Goal: Information Seeking & Learning: Learn about a topic

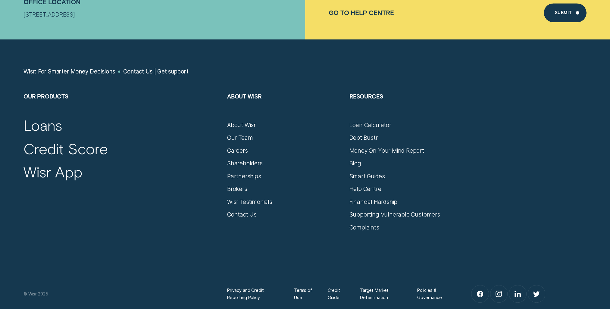
scroll to position [504, 0]
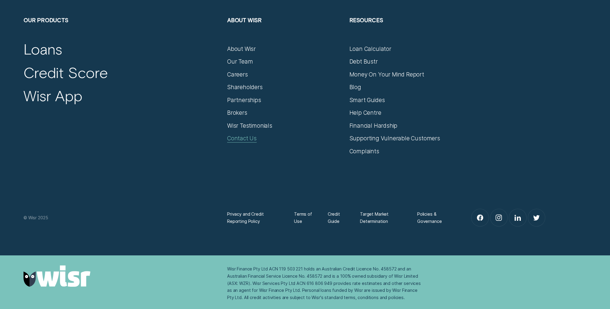
click at [237, 136] on div "Contact Us" at bounding box center [242, 138] width 30 height 7
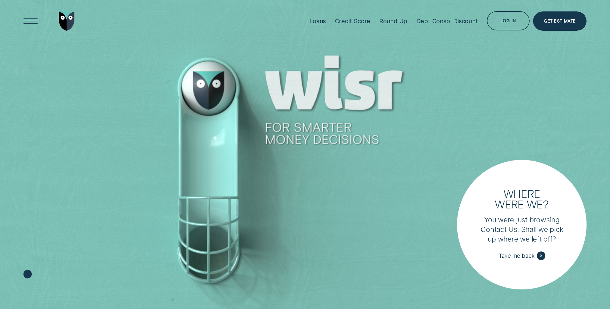
click at [323, 23] on div "Loans" at bounding box center [317, 20] width 17 height 7
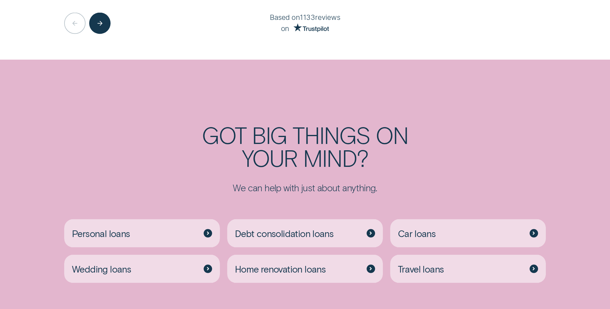
scroll to position [1627, 0]
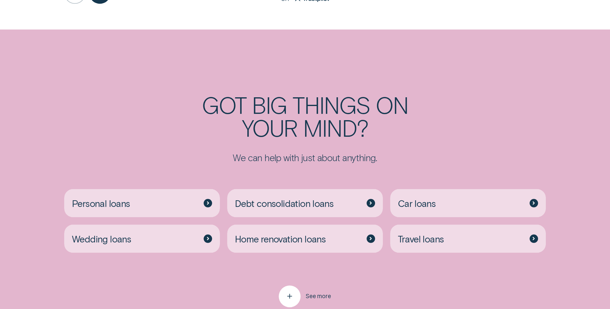
click at [309, 295] on span "See more" at bounding box center [318, 296] width 25 height 7
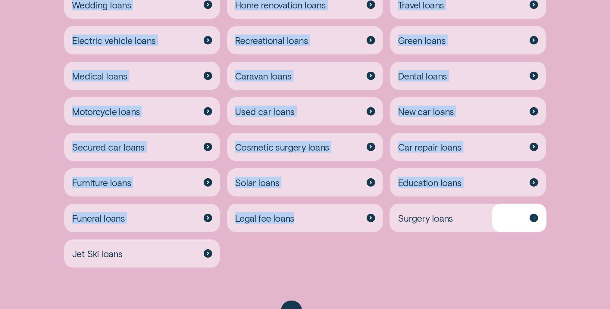
scroll to position [1868, 0]
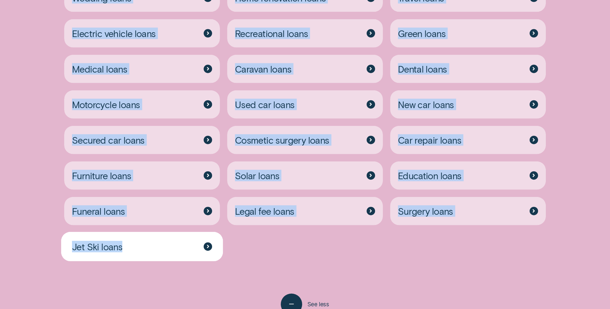
drag, startPoint x: 50, startPoint y: 67, endPoint x: 175, endPoint y: 258, distance: 229.0
click at [175, 258] on div "Personal loans Debt consolidation loans Car loans Wedding loans Home renovation…" at bounding box center [305, 108] width 570 height 371
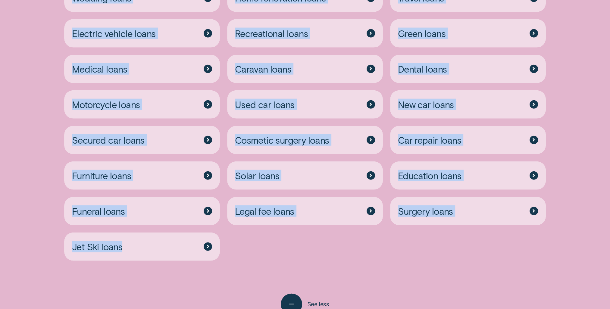
copy div "Personal loans Debt consolidation loans Car loans Wedding loans Home renovation…"
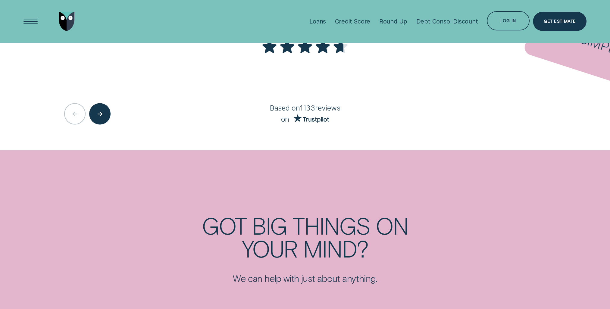
click at [381, 120] on p "on Trustpilot" at bounding box center [304, 117] width 237 height 9
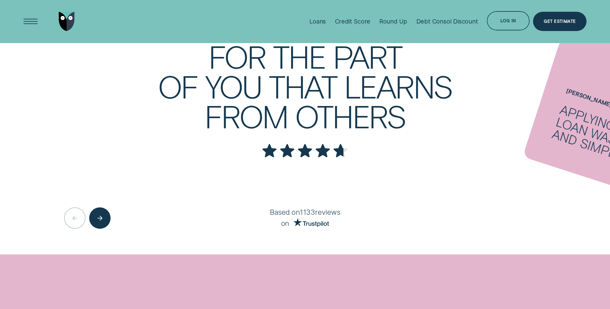
scroll to position [1325, 0]
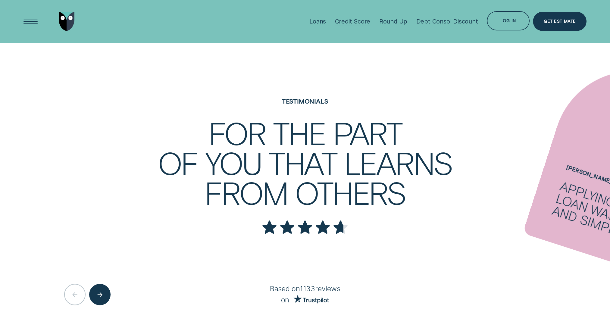
click at [352, 18] on div "Credit Score" at bounding box center [353, 21] width 36 height 7
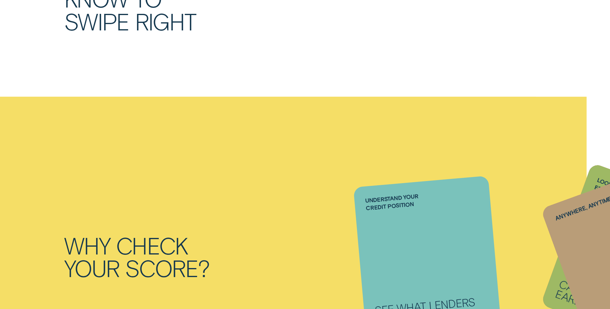
scroll to position [572, 0]
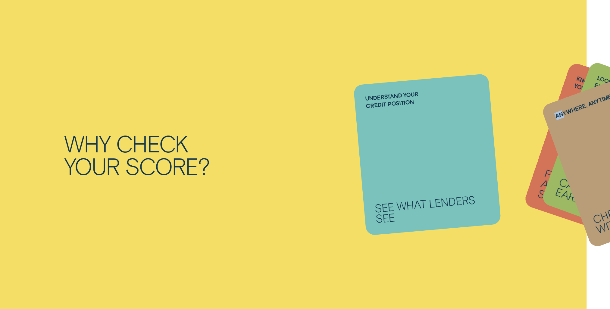
drag, startPoint x: 578, startPoint y: 158, endPoint x: 372, endPoint y: 153, distance: 206.1
click at [372, 153] on li "Anywhere, anytime Check your score with Wisr App" at bounding box center [427, 154] width 135 height 151
